Goal: Information Seeking & Learning: Learn about a topic

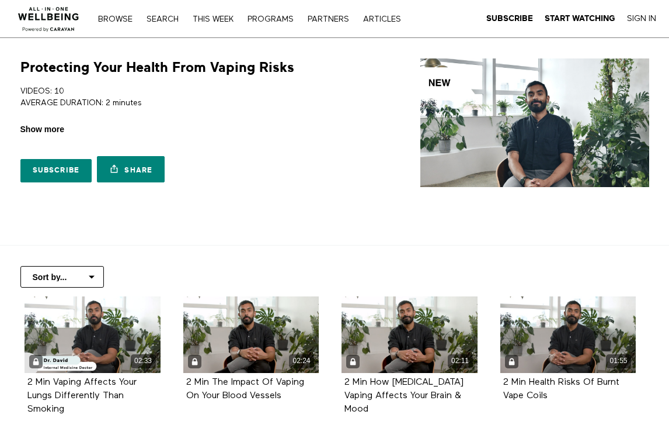
click at [47, 132] on span "Show more" at bounding box center [42, 129] width 44 height 12
click at [0, 0] on input "Show more Show less" at bounding box center [0, 0] width 0 height 0
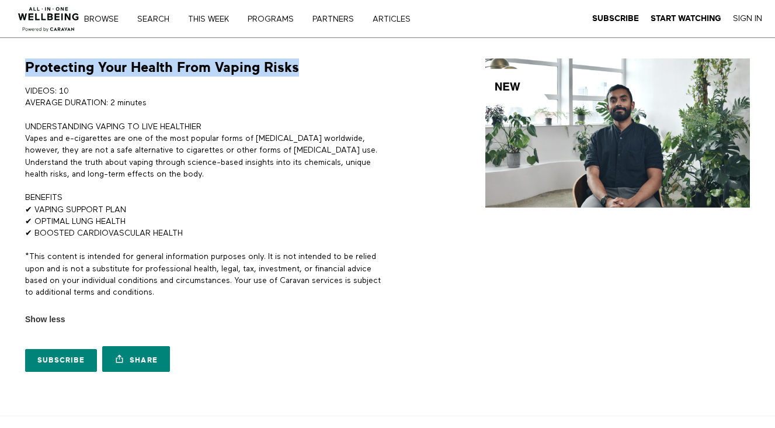
drag, startPoint x: 297, startPoint y: 65, endPoint x: 20, endPoint y: 60, distance: 276.9
click at [20, 60] on div "Protecting Your Health From Vaping Risks VIDEOS: 10 AVERAGE DURATION: 2 minutes…" at bounding box center [200, 217] width 365 height 319
copy h1 "Protecting Your Health From Vaping Risks"
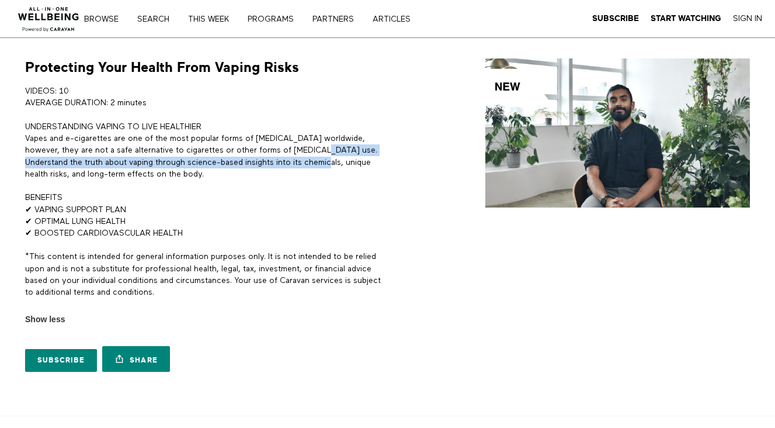
drag, startPoint x: 307, startPoint y: 148, endPoint x: 317, endPoint y: 167, distance: 21.7
click at [317, 168] on p "UNDERSTANDING VAPING TO LIVE HEALTHIER Vapes and e-cigarettes are one of the mo…" at bounding box center [204, 150] width 358 height 59
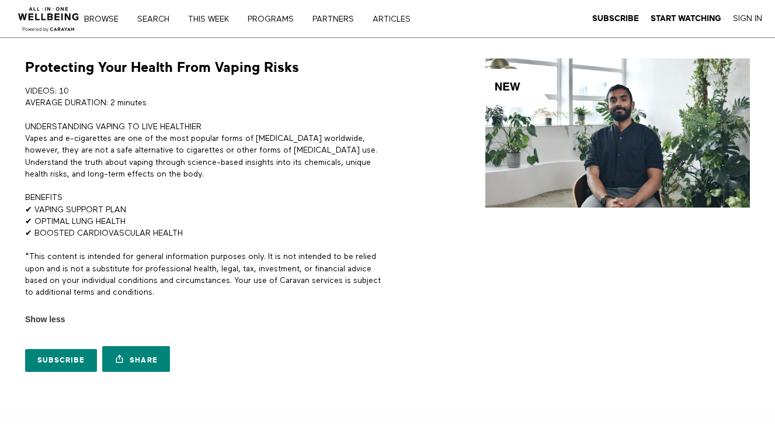
click at [232, 176] on p "UNDERSTANDING VAPING TO LIVE HEALTHIER Vapes and e-cigarettes are one of the mo…" at bounding box center [204, 150] width 358 height 59
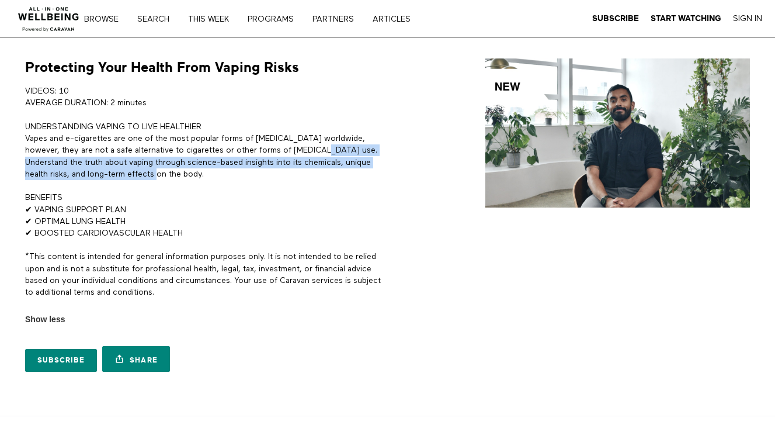
drag, startPoint x: 305, startPoint y: 148, endPoint x: 317, endPoint y: 171, distance: 25.9
click at [317, 171] on p "UNDERSTANDING VAPING TO LIVE HEALTHIER Vapes and e-cigarettes are one of the mo…" at bounding box center [204, 150] width 358 height 59
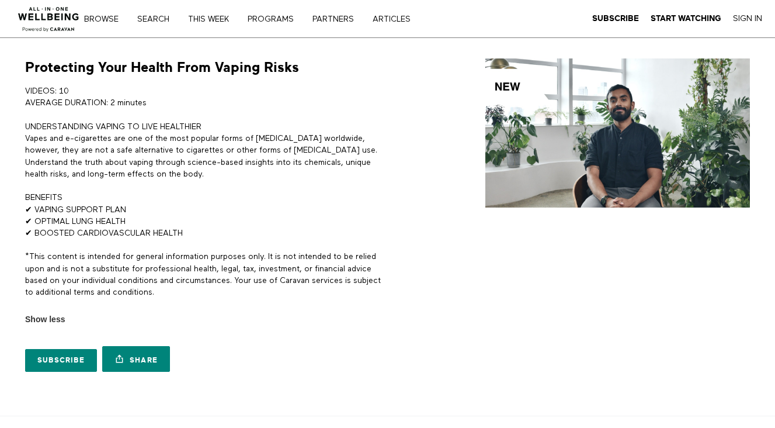
click at [369, 135] on p "UNDERSTANDING VAPING TO LIVE HEALTHIER Vapes and e-cigarettes are one of the mo…" at bounding box center [204, 150] width 358 height 59
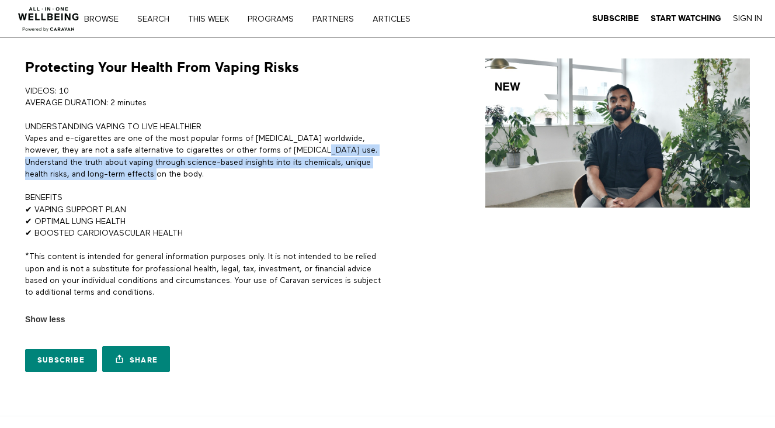
drag, startPoint x: 307, startPoint y: 148, endPoint x: 314, endPoint y: 169, distance: 22.0
click at [314, 170] on p "UNDERSTANDING VAPING TO LIVE HEALTHIER Vapes and e-cigarettes are one of the mo…" at bounding box center [204, 150] width 358 height 59
copy p "Understand the truth about vaping through science-based insights into its chemi…"
